Goal: Transaction & Acquisition: Purchase product/service

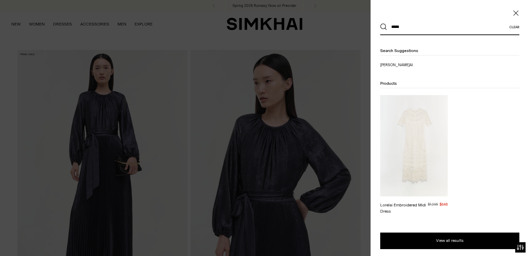
type input "*****"
click at [433, 132] on img at bounding box center [413, 145] width 67 height 101
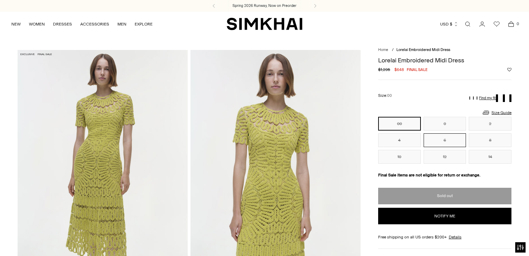
click at [440, 137] on button "6" at bounding box center [445, 140] width 43 height 14
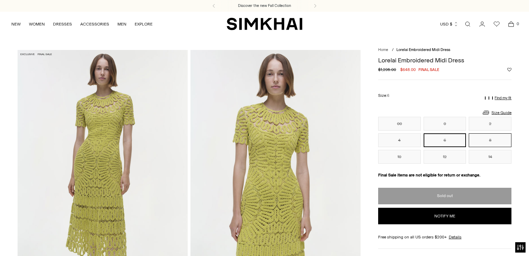
click at [491, 141] on button "8" at bounding box center [490, 140] width 43 height 14
click at [415, 157] on button "10" at bounding box center [399, 157] width 43 height 14
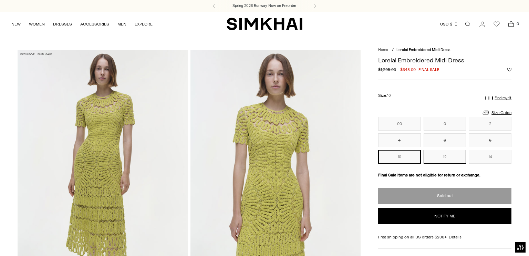
click at [444, 161] on button "12" at bounding box center [445, 157] width 43 height 14
click at [478, 163] on button "14" at bounding box center [490, 157] width 43 height 14
